Goal: Find specific page/section

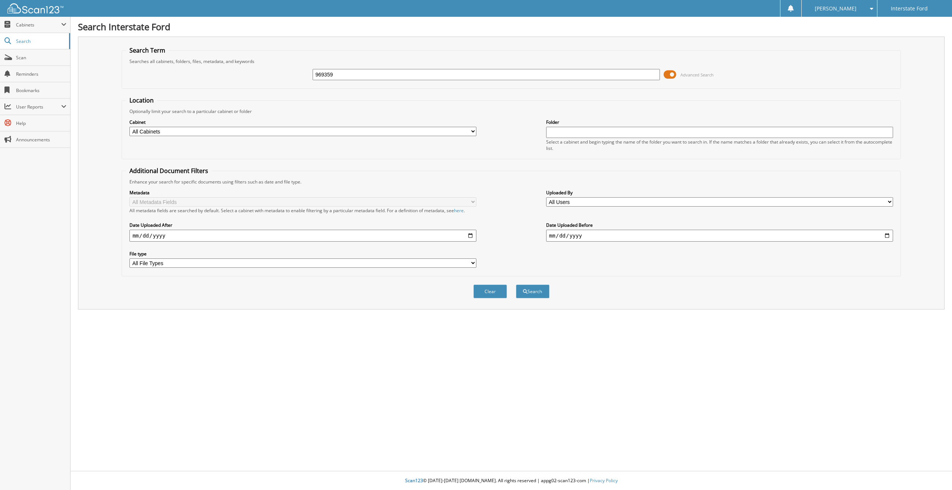
type input "969359"
click at [516, 285] on button "Search" at bounding box center [533, 292] width 34 height 14
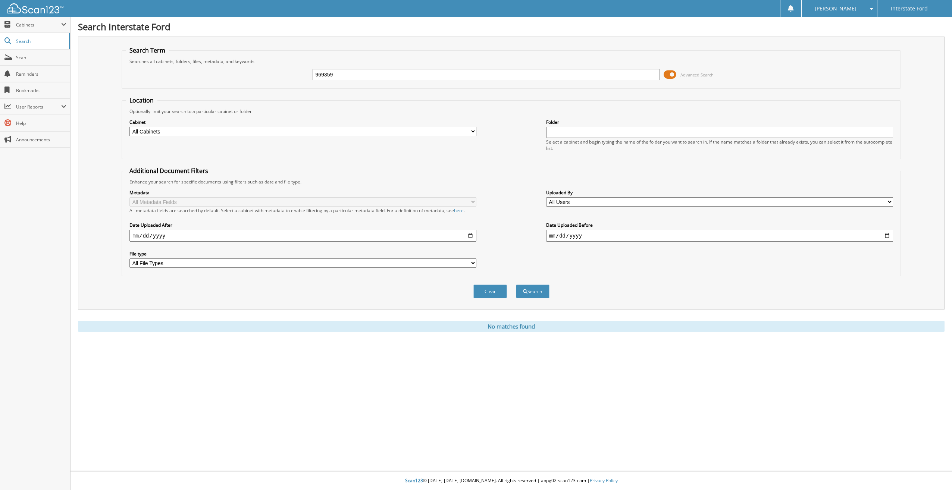
drag, startPoint x: 366, startPoint y: 76, endPoint x: 261, endPoint y: 81, distance: 104.6
click at [261, 81] on div "969359 Advanced Search" at bounding box center [511, 75] width 771 height 20
type input "963723"
click at [516, 285] on button "Search" at bounding box center [533, 292] width 34 height 14
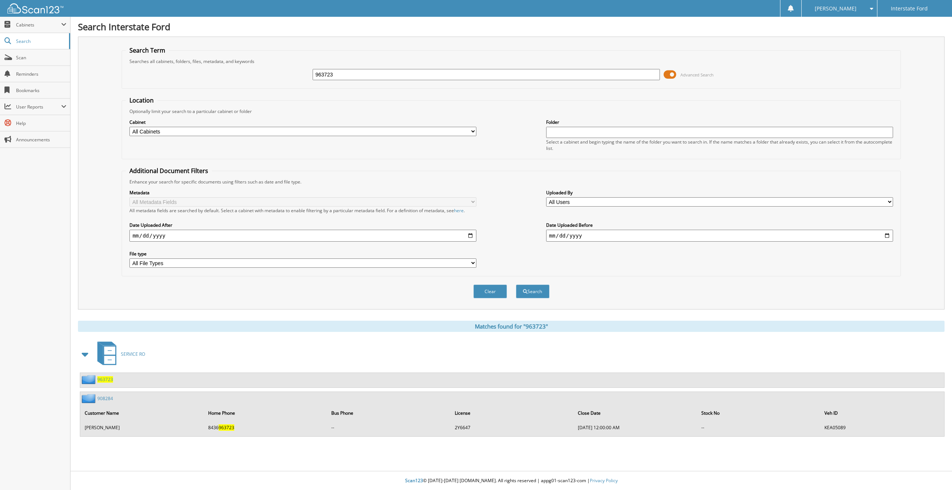
click at [102, 382] on span "963723" at bounding box center [105, 380] width 16 height 6
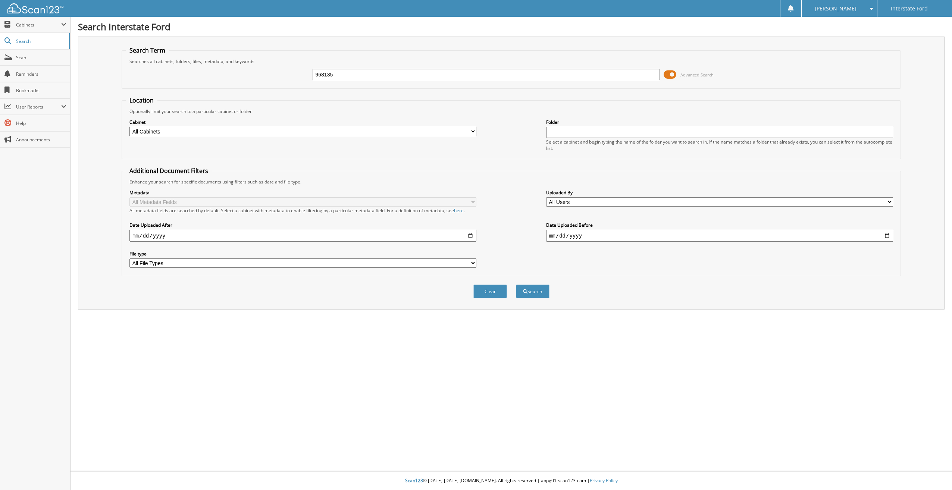
type input "968135"
click at [516, 285] on button "Search" at bounding box center [533, 292] width 34 height 14
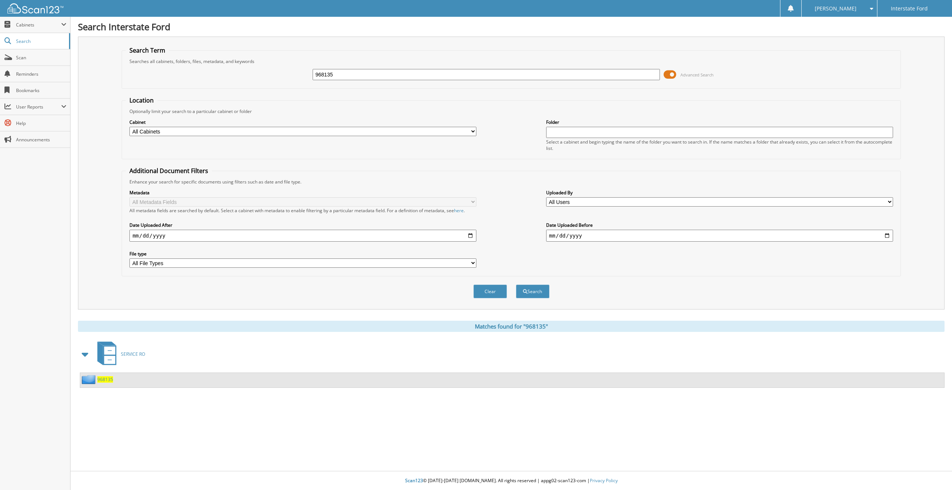
click at [103, 381] on span "968135" at bounding box center [105, 380] width 16 height 6
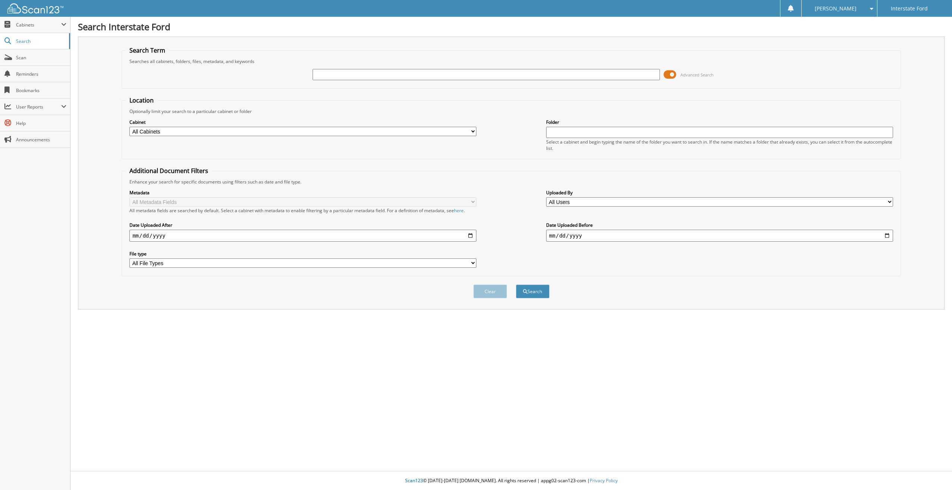
click at [336, 72] on input "text" at bounding box center [486, 74] width 347 height 11
type input "968778"
click at [516, 285] on button "Search" at bounding box center [533, 292] width 34 height 14
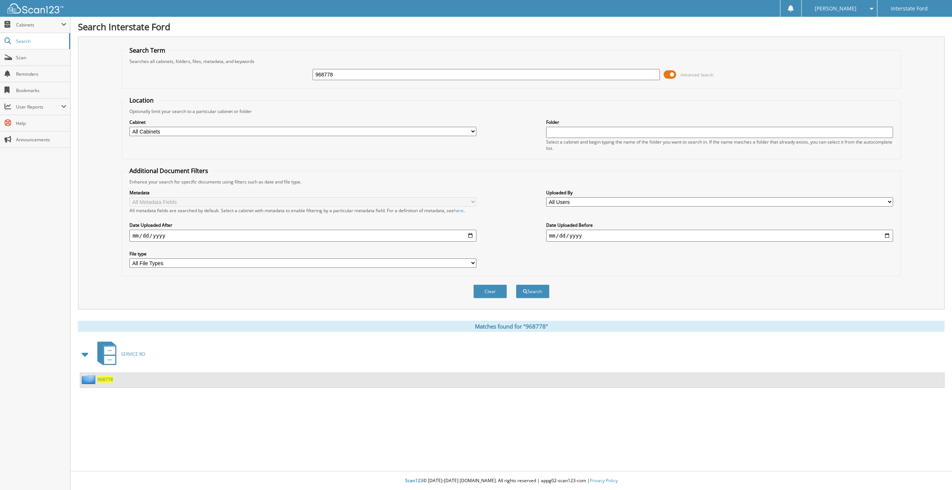
click at [102, 381] on span "968778" at bounding box center [105, 380] width 16 height 6
